Goal: Register for event/course: Sign up to attend an event or enroll in a course

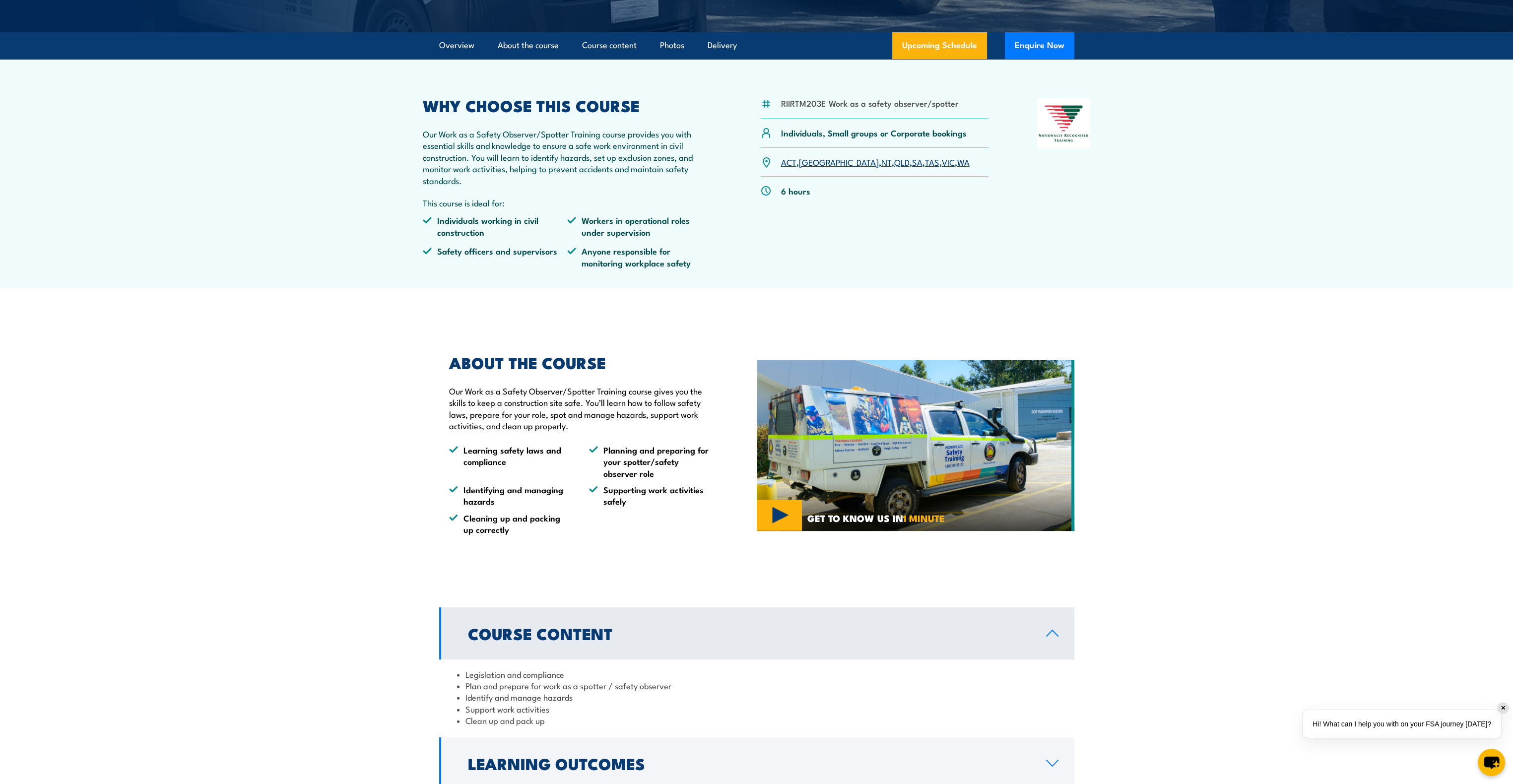
scroll to position [66, 0]
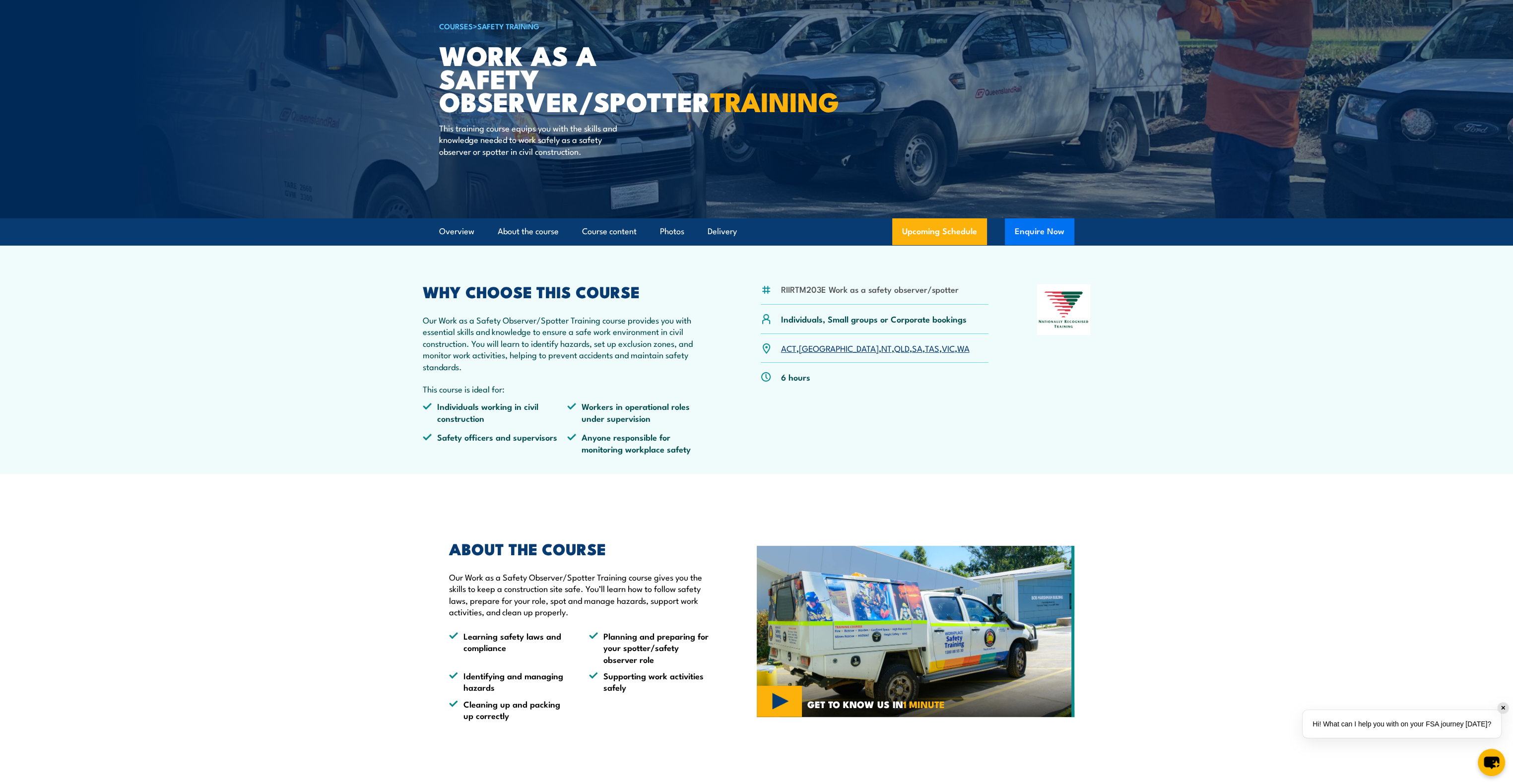
click at [1042, 233] on button "Enquire Now" at bounding box center [1039, 231] width 70 height 26
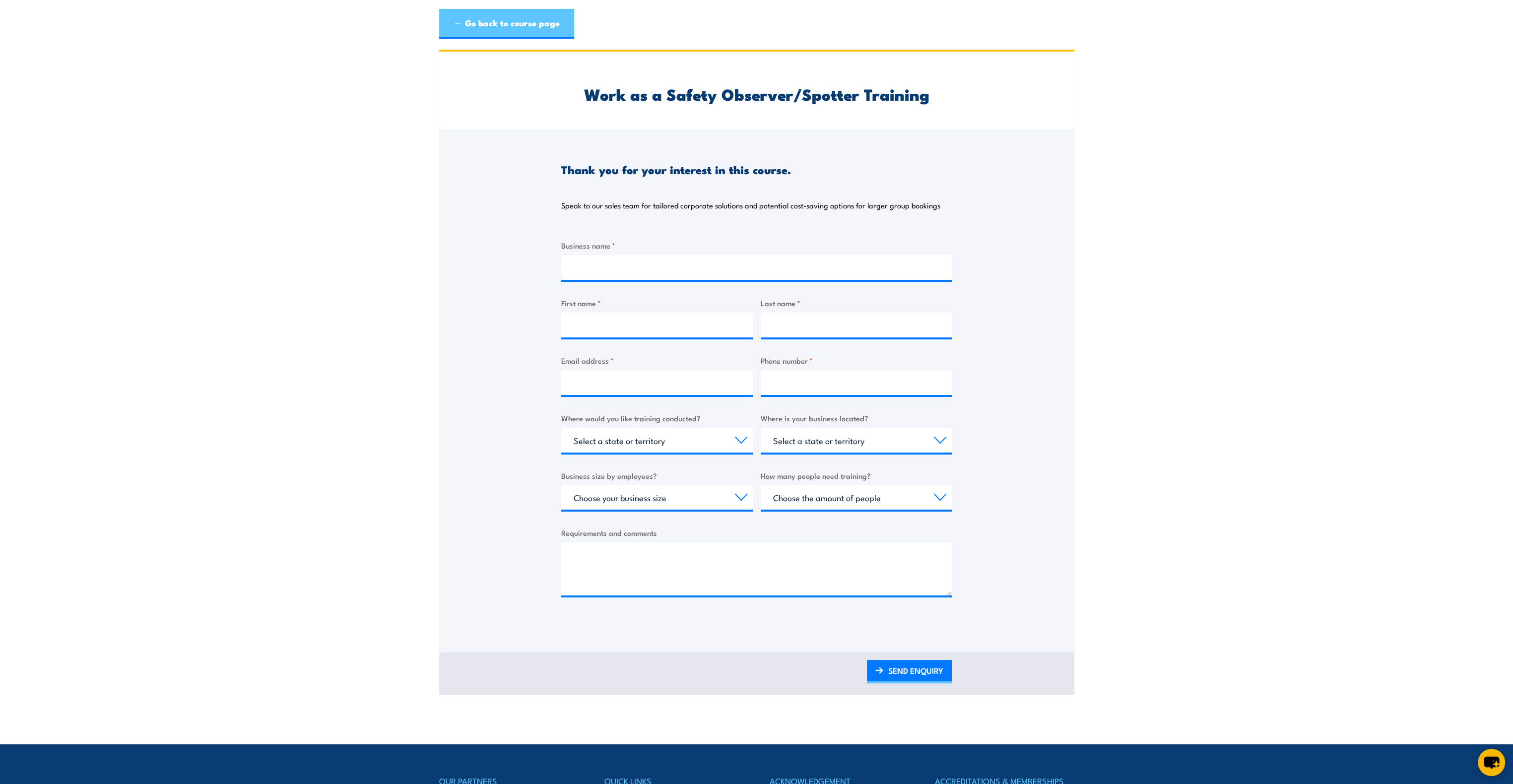
click at [488, 32] on link "← Go back to course page" at bounding box center [506, 23] width 135 height 30
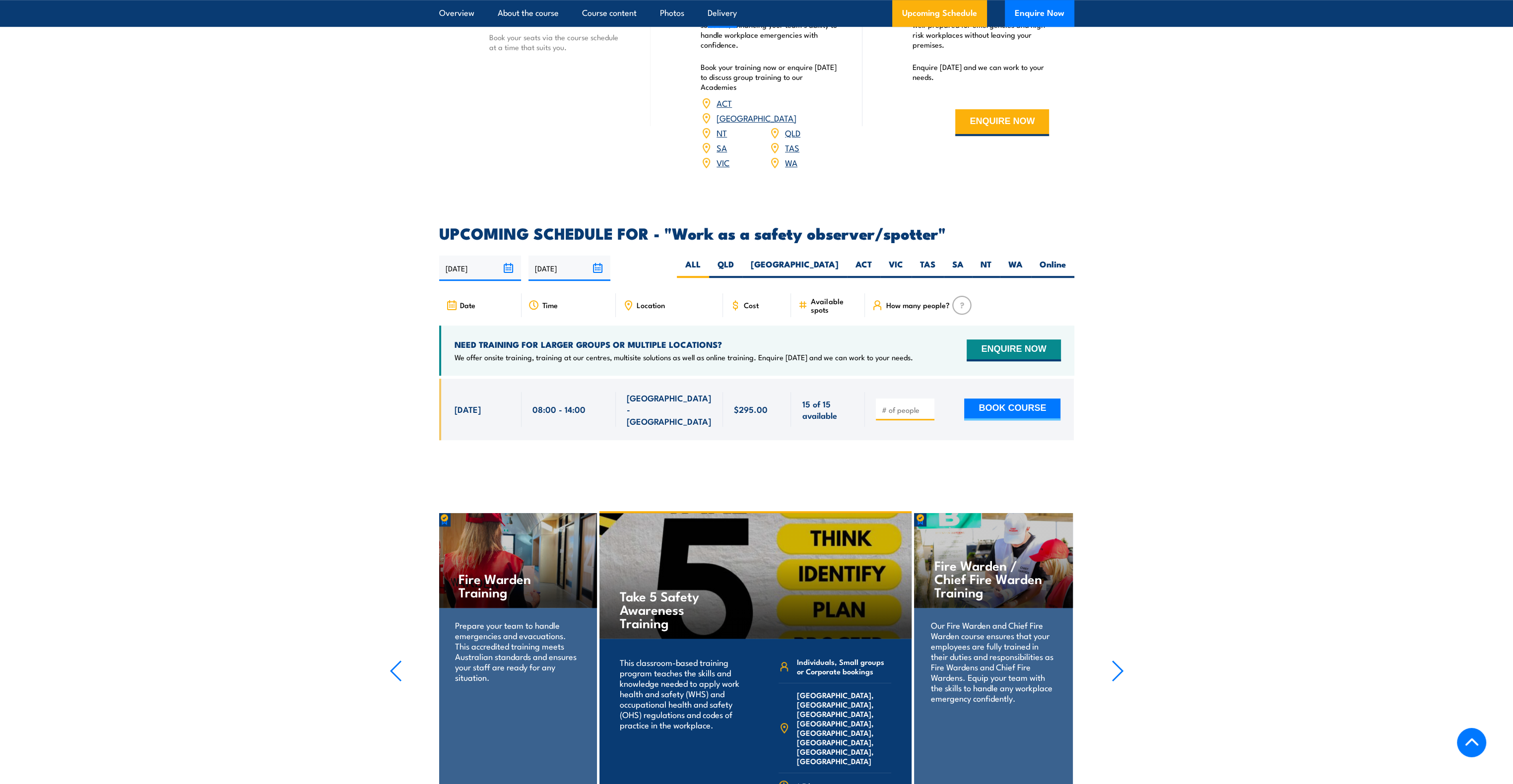
scroll to position [1189, 0]
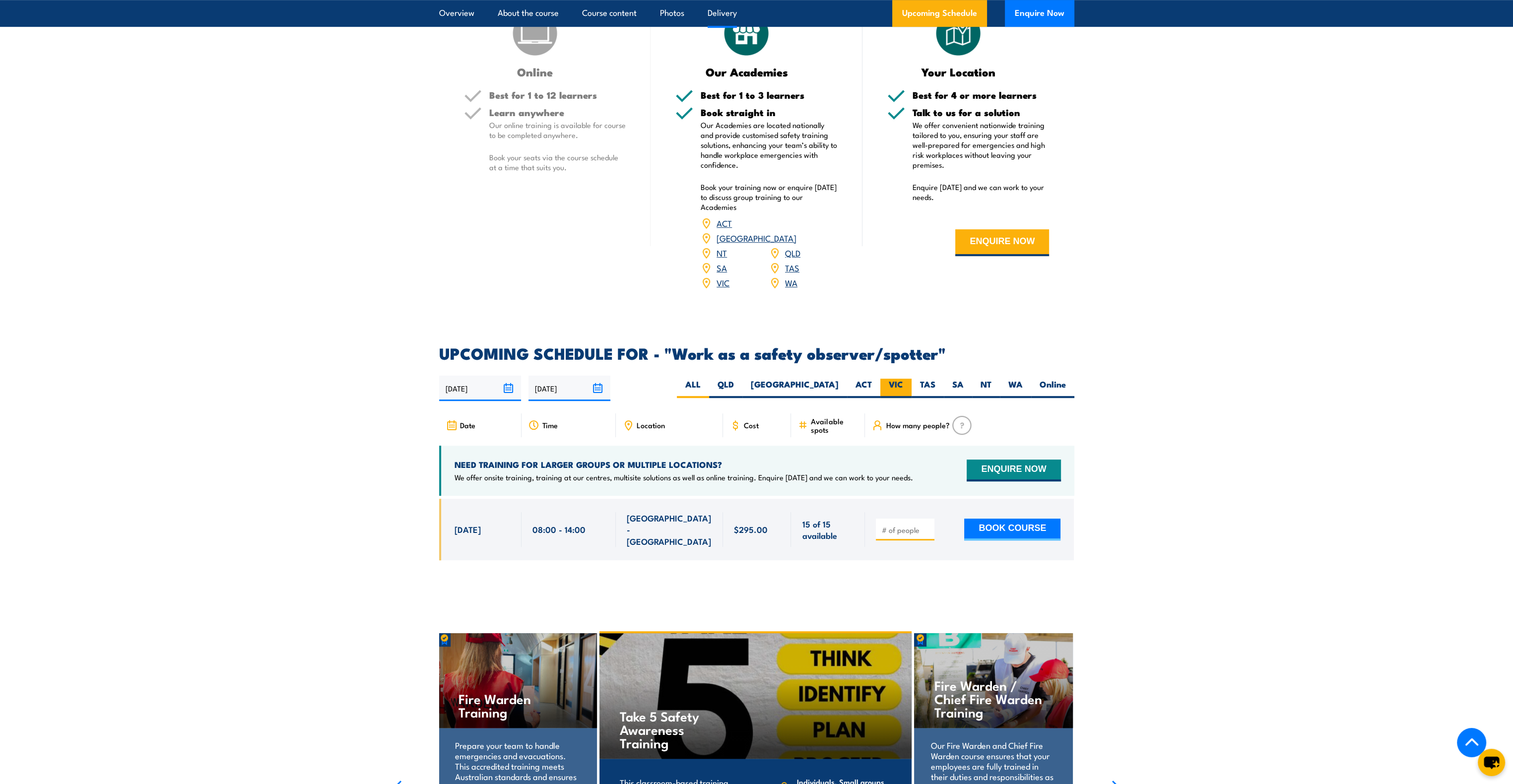
click at [889, 379] on label "VIC" at bounding box center [896, 388] width 31 height 19
click at [903, 379] on input "VIC" at bounding box center [906, 382] width 6 height 6
radio input "true"
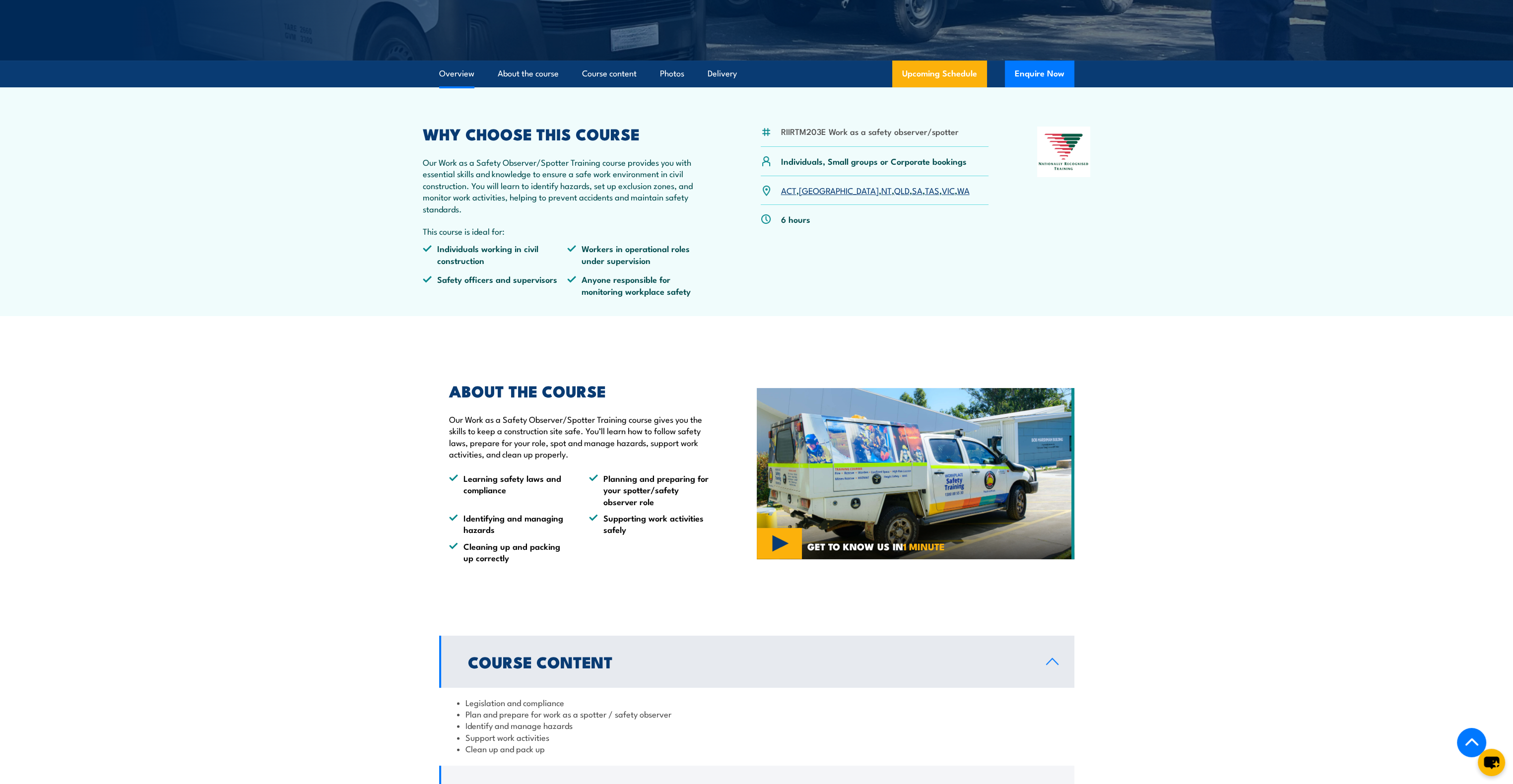
scroll to position [197, 0]
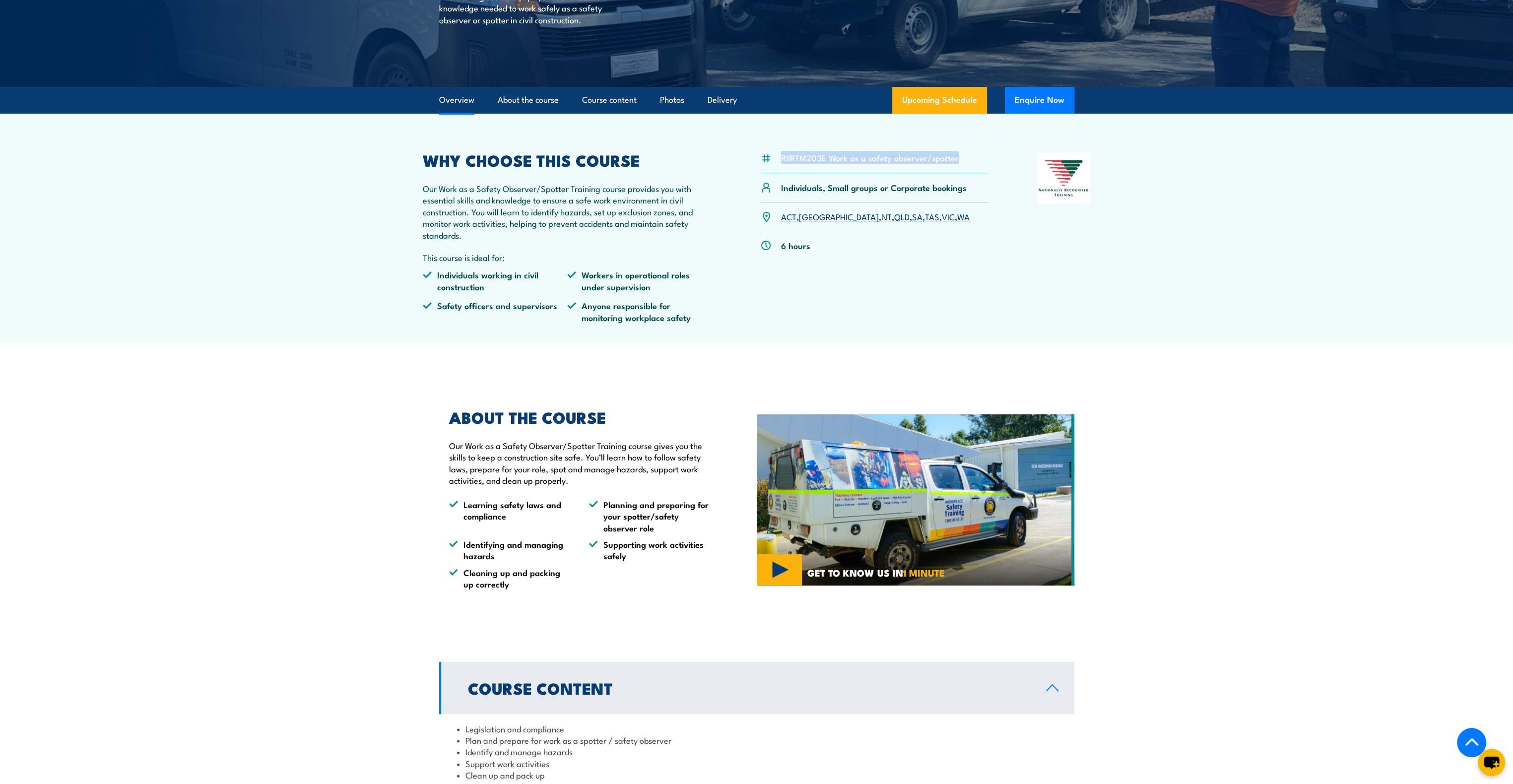
drag, startPoint x: 963, startPoint y: 160, endPoint x: 779, endPoint y: 146, distance: 184.5
click at [779, 146] on article "RIIRTM203E Work as a safety observer/spotter Individuals, Small groups or Corpo…" at bounding box center [756, 228] width 694 height 229
